Goal: Register for event/course

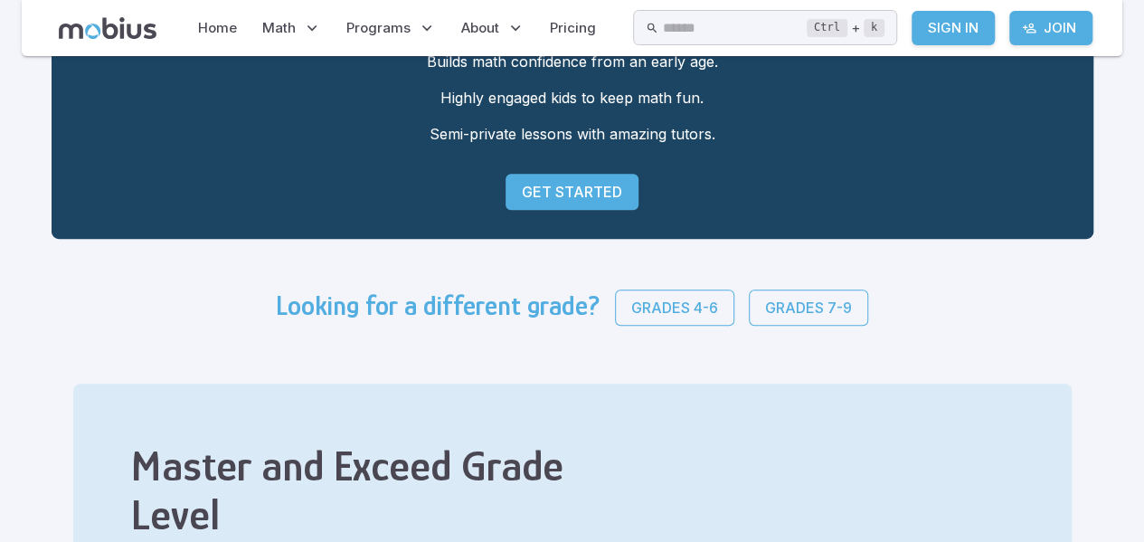
scroll to position [281, 0]
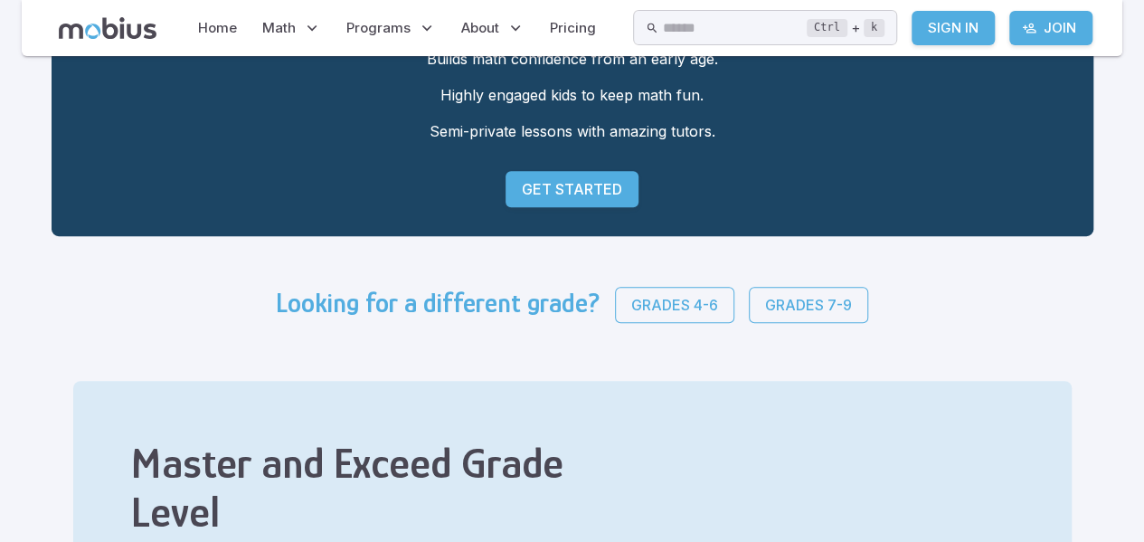
click at [640, 300] on p "Grades 4-6" at bounding box center [674, 305] width 87 height 22
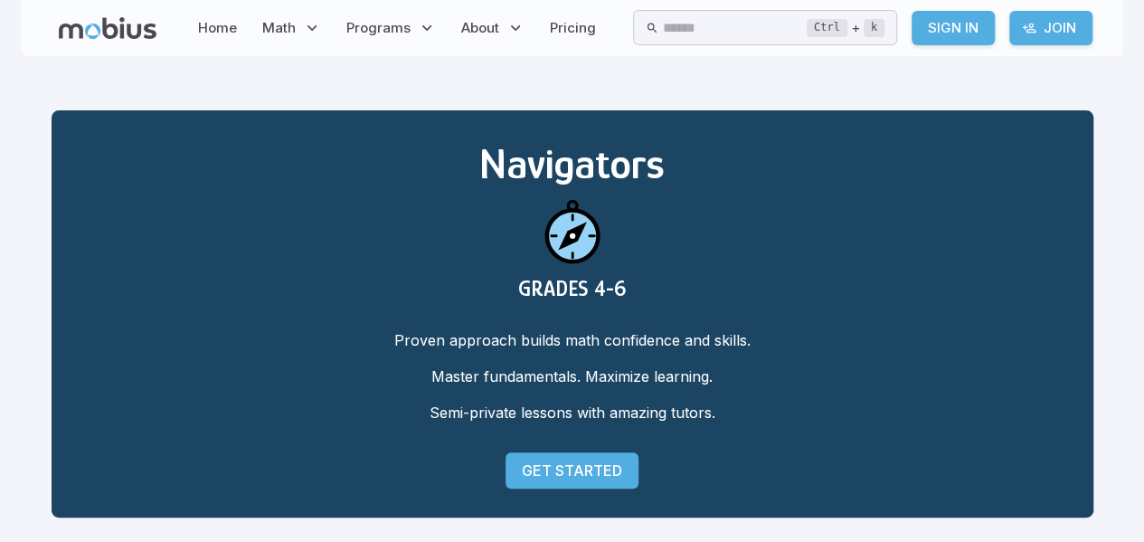
click at [550, 468] on p "Get Started" at bounding box center [572, 470] width 100 height 22
